Goal: Information Seeking & Learning: Learn about a topic

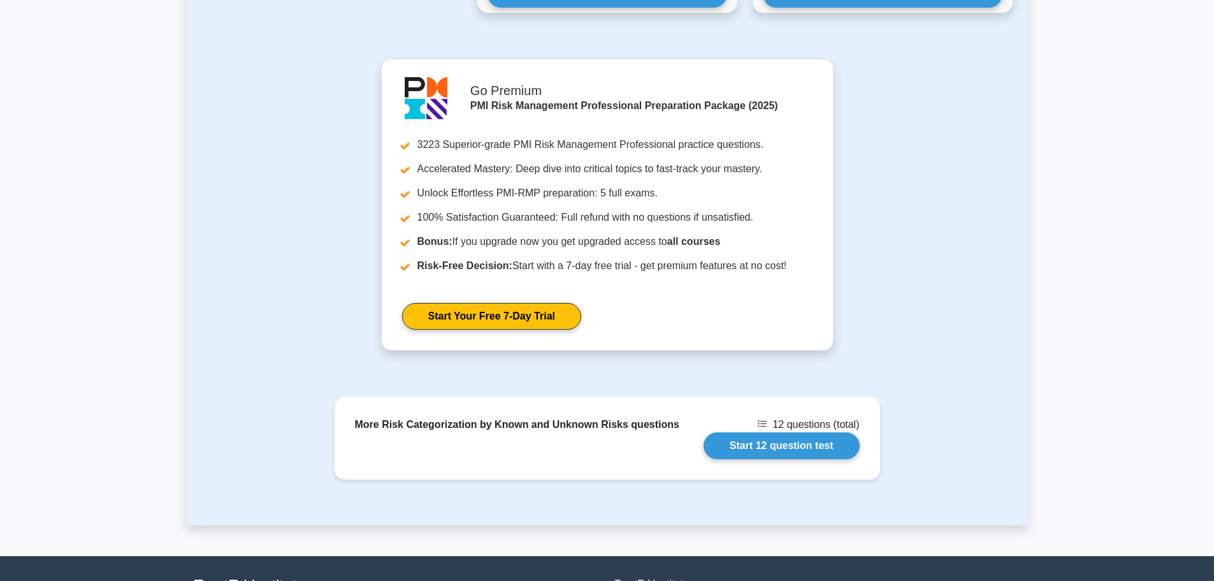
scroll to position [2826, 0]
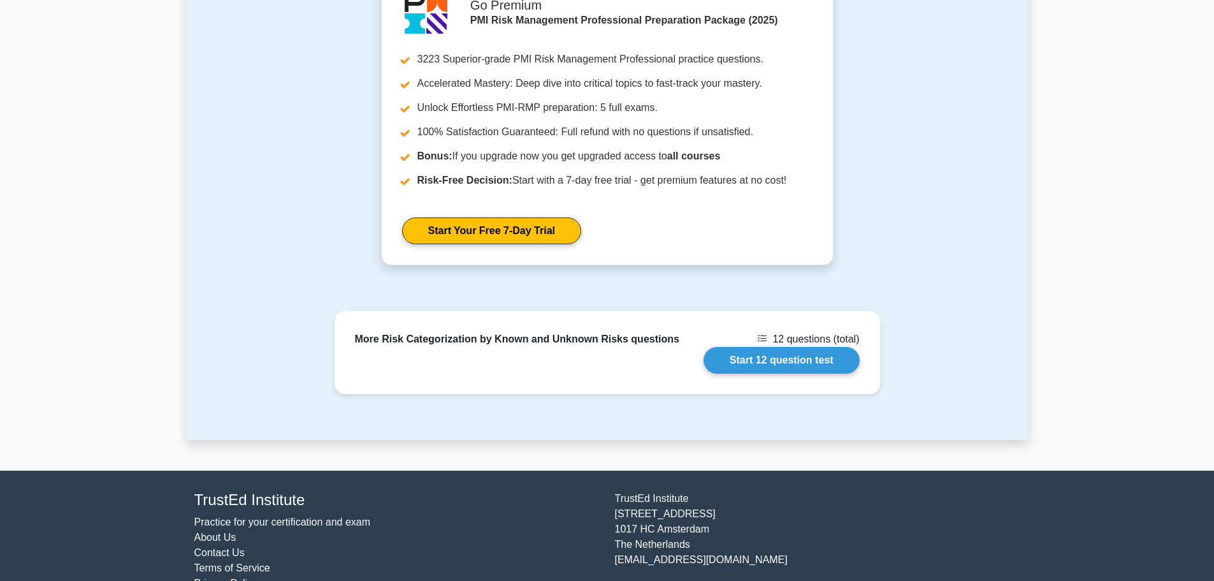
click at [225, 532] on link "About Us" at bounding box center [215, 537] width 42 height 11
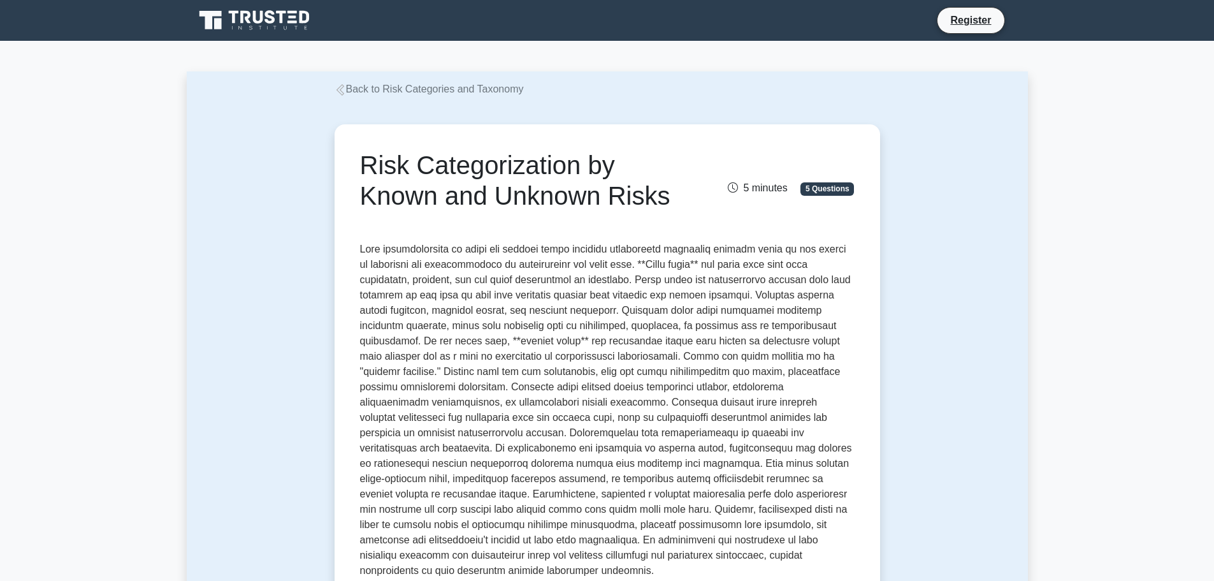
click at [671, 201] on h1 "Risk Categorization by Known and Unknown Risks" at bounding box center [522, 180] width 324 height 61
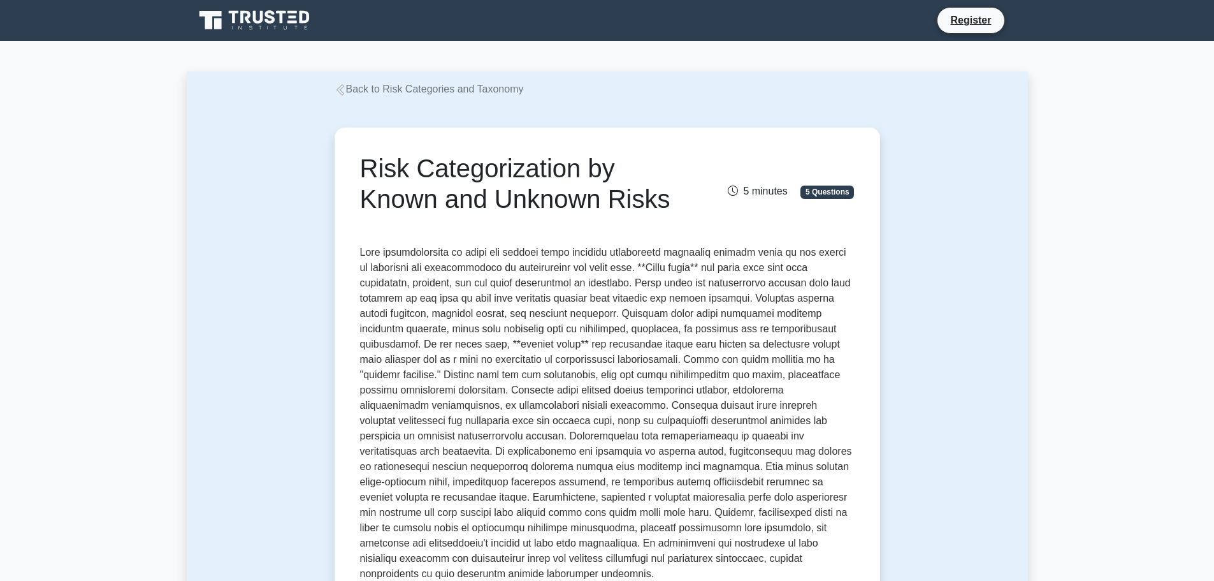
click at [344, 91] on icon at bounding box center [340, 89] width 11 height 11
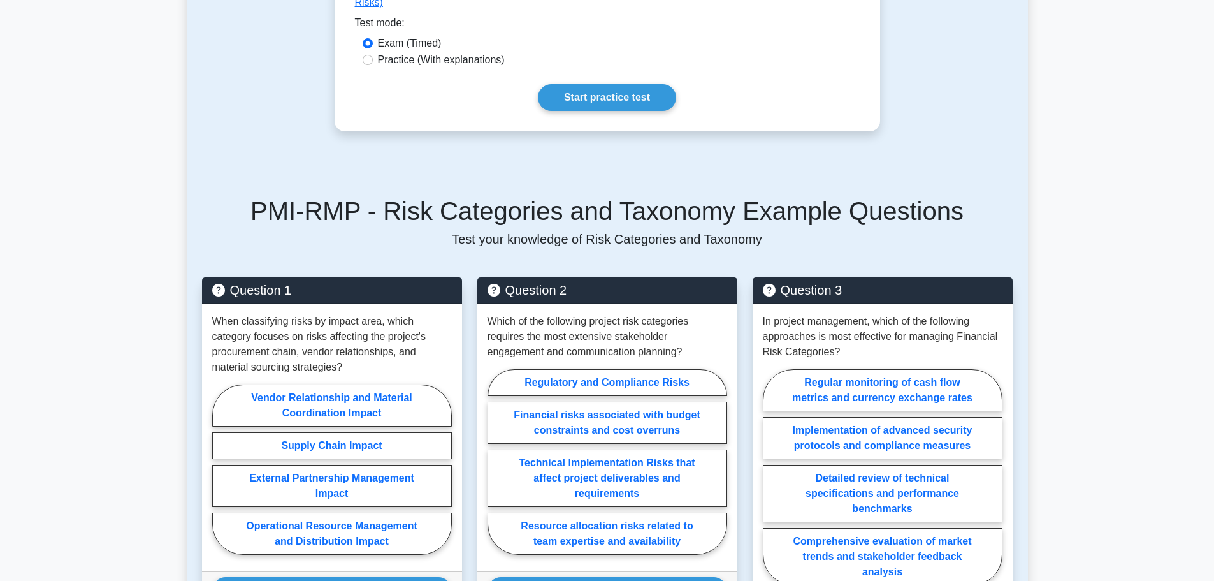
scroll to position [510, 0]
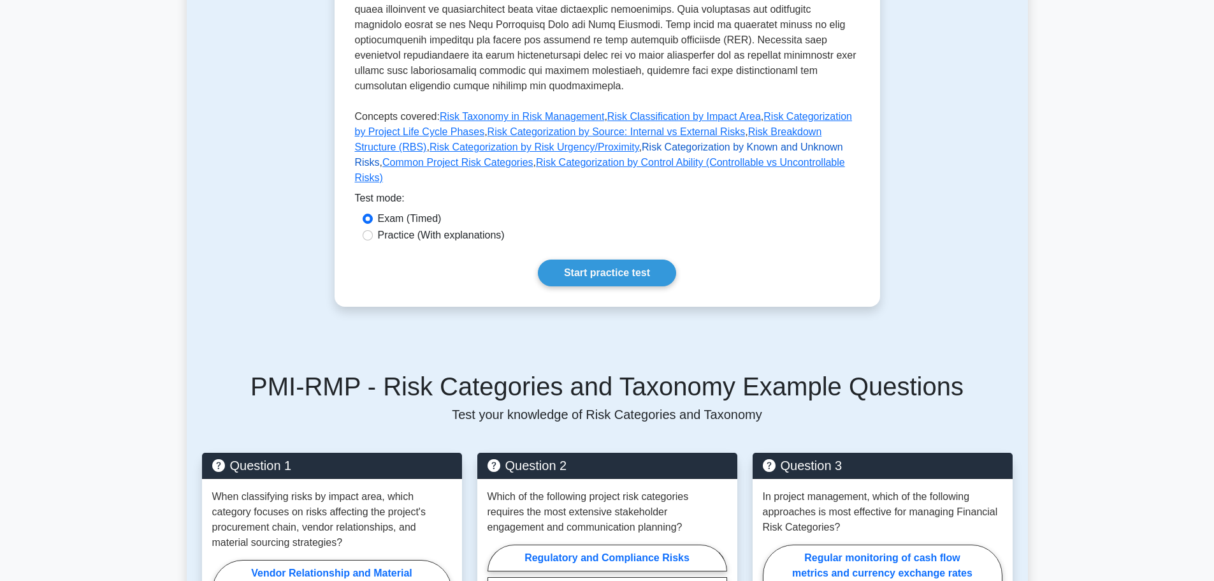
click at [613, 141] on link "Risk Categorization by Known and Unknown Risks" at bounding box center [599, 154] width 488 height 26
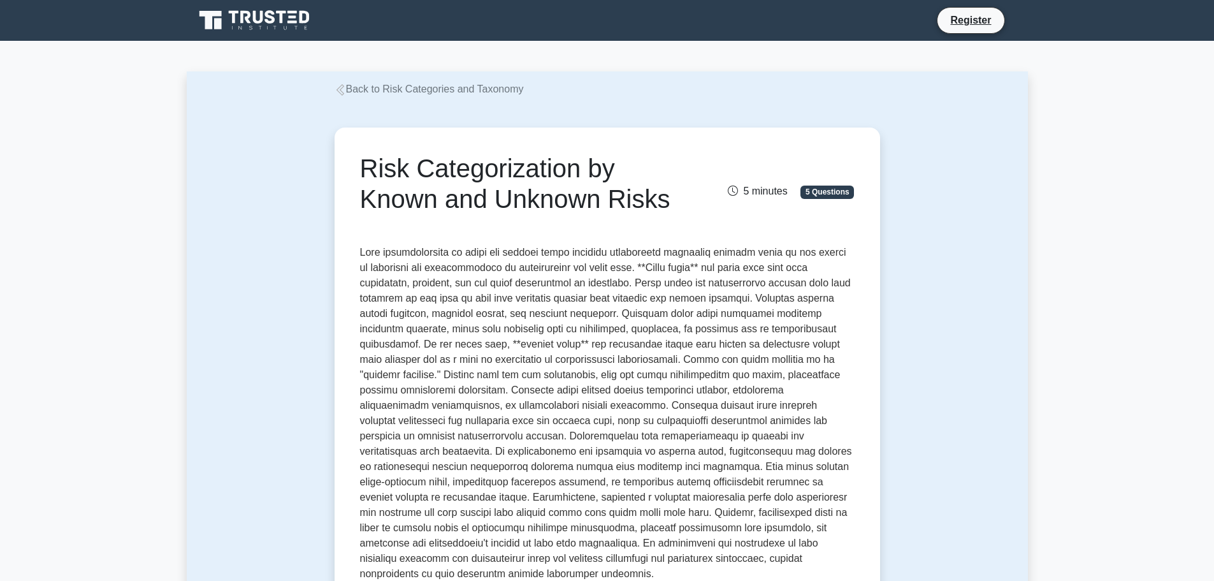
click at [283, 18] on icon at bounding box center [282, 17] width 10 height 13
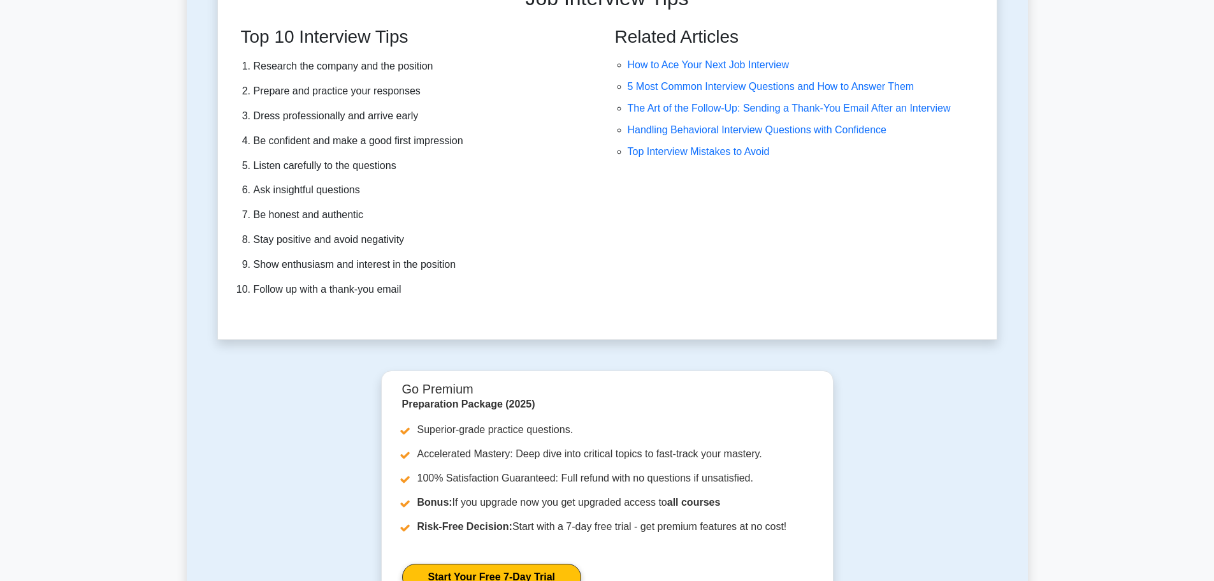
scroll to position [3511, 0]
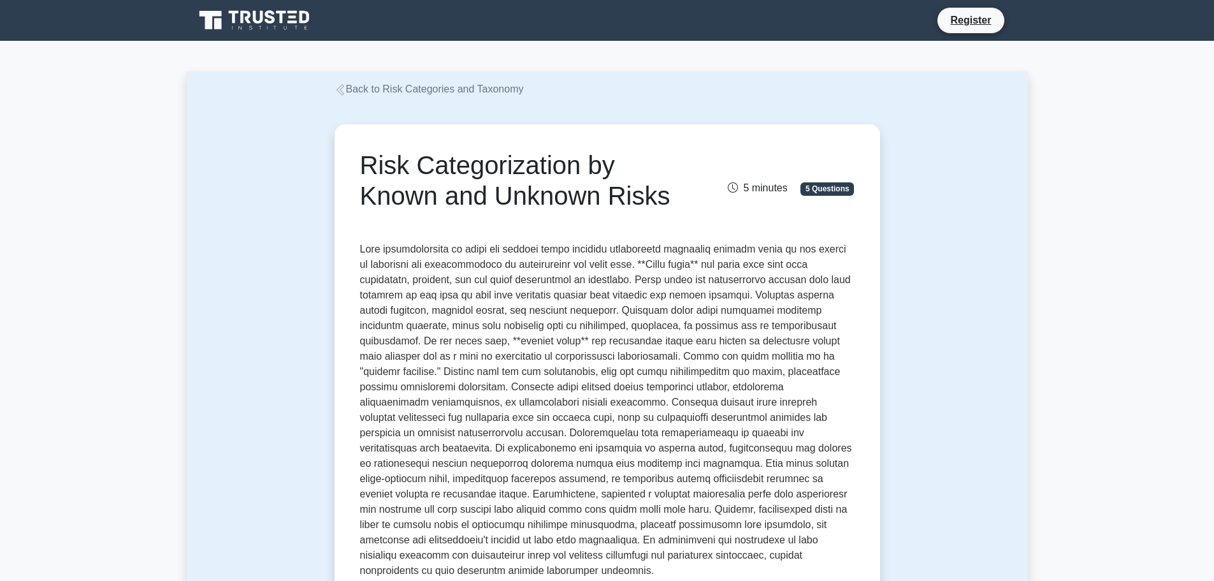
click at [648, 201] on h1 "Risk Categorization by Known and Unknown Risks" at bounding box center [522, 180] width 324 height 61
drag, startPoint x: 670, startPoint y: 203, endPoint x: 359, endPoint y: 168, distance: 312.9
click at [359, 168] on div "Risk Categorization by Known and Unknown Risks" at bounding box center [522, 183] width 340 height 66
copy h1 "Risk Categorization by Known and Unknown Risks"
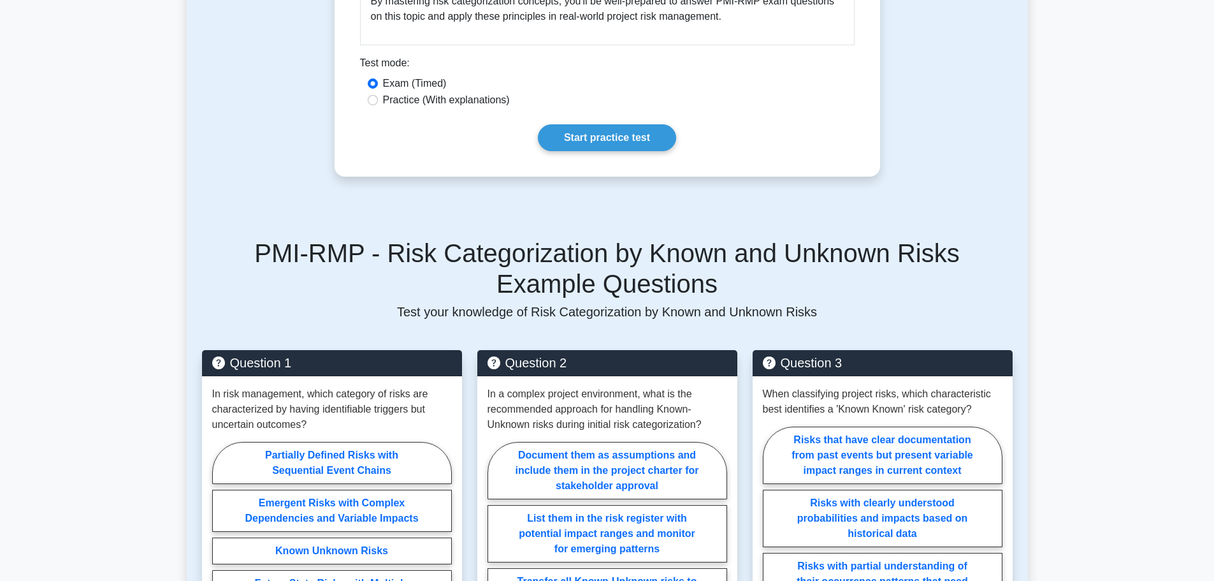
scroll to position [2103, 0]
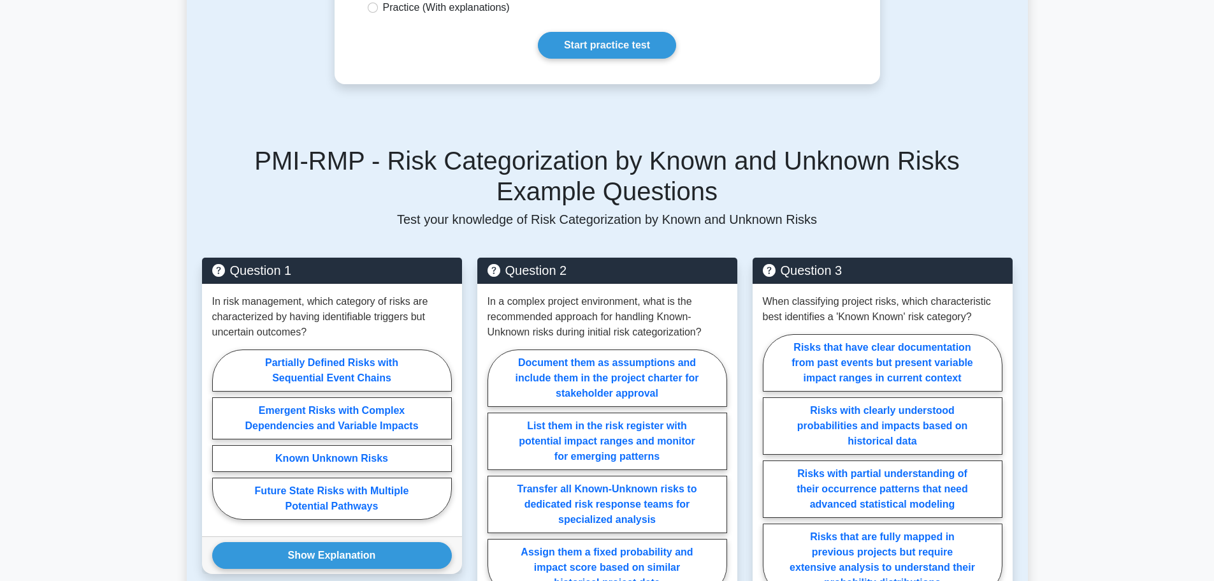
drag, startPoint x: 506, startPoint y: 198, endPoint x: 518, endPoint y: 204, distance: 12.8
click at [506, 198] on div "PMI-RMP - Risk Categorization by Known and Unknown Risks Example Questions Test…" at bounding box center [607, 405] width 826 height 581
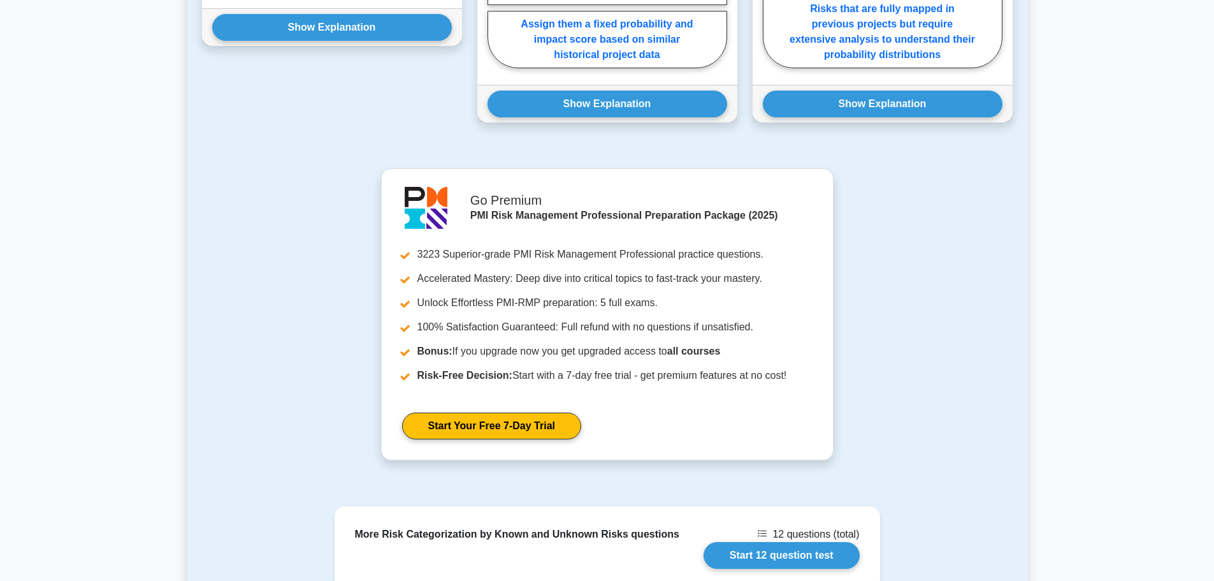
scroll to position [2826, 0]
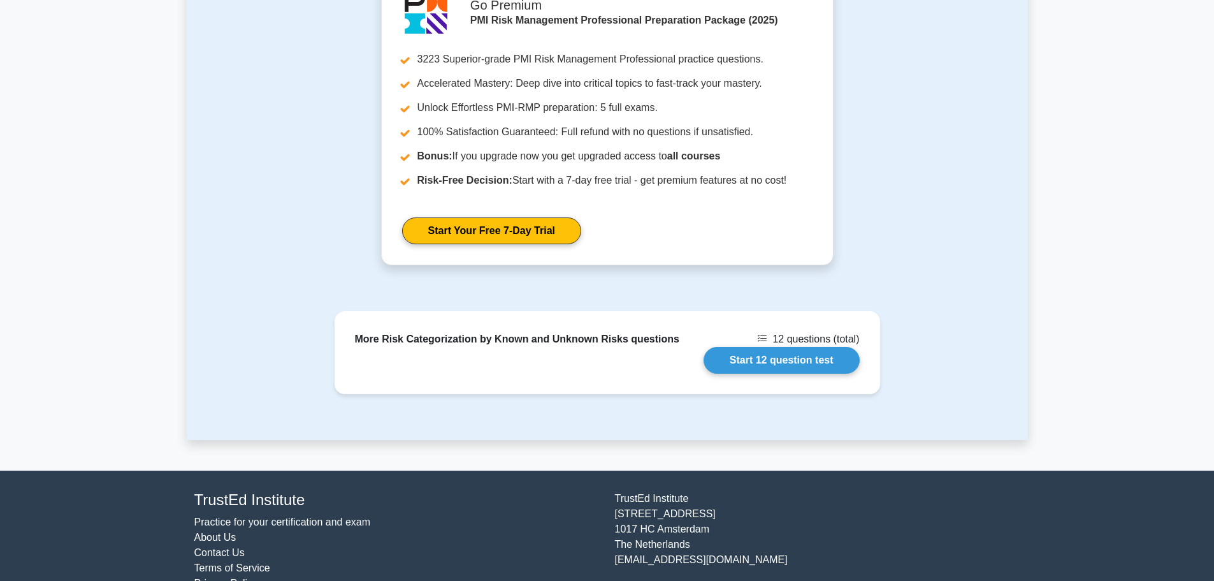
click at [214, 532] on link "About Us" at bounding box center [215, 537] width 42 height 11
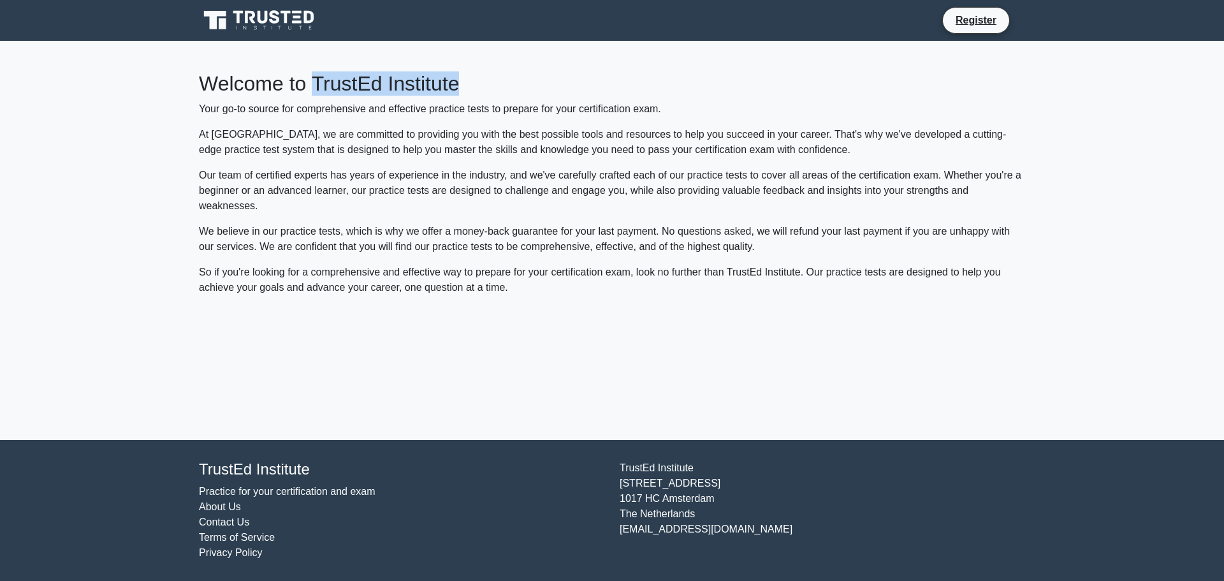
drag, startPoint x: 479, startPoint y: 92, endPoint x: 317, endPoint y: 84, distance: 162.1
click at [317, 84] on h2 "Welcome to TrustEd Institute" at bounding box center [612, 83] width 826 height 24
copy h2 "TrustEd Institute"
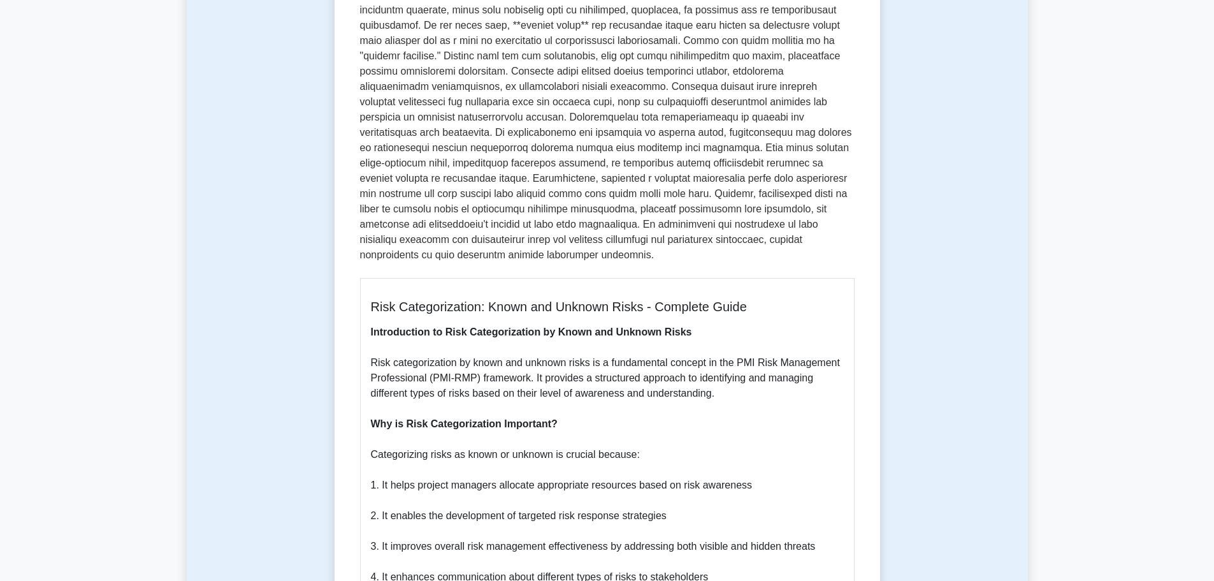
scroll to position [319, 0]
